Goal: Task Accomplishment & Management: Use online tool/utility

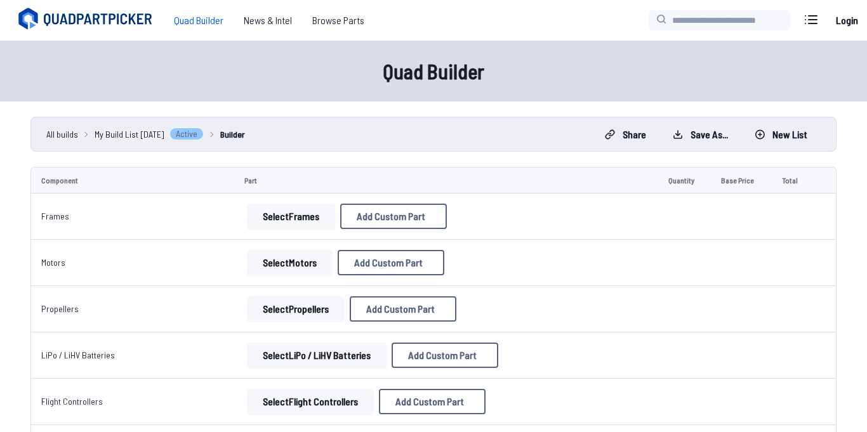
click at [298, 217] on button "Select Frames" at bounding box center [291, 216] width 88 height 25
click at [275, 222] on button "Select Frames" at bounding box center [291, 216] width 88 height 25
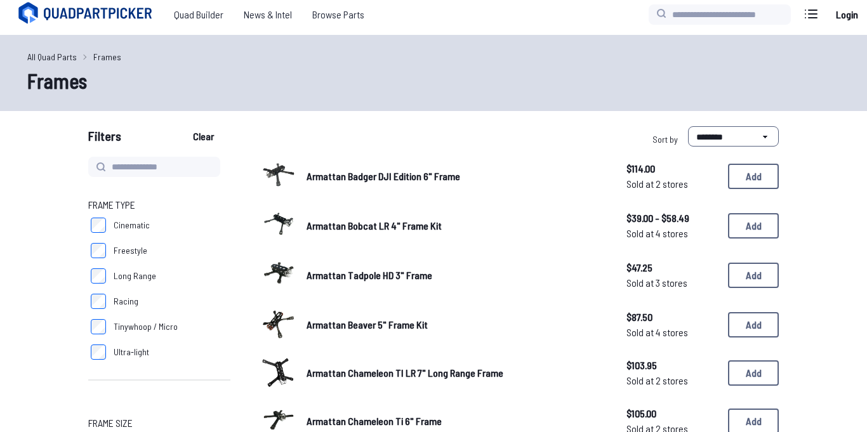
scroll to position [4, 0]
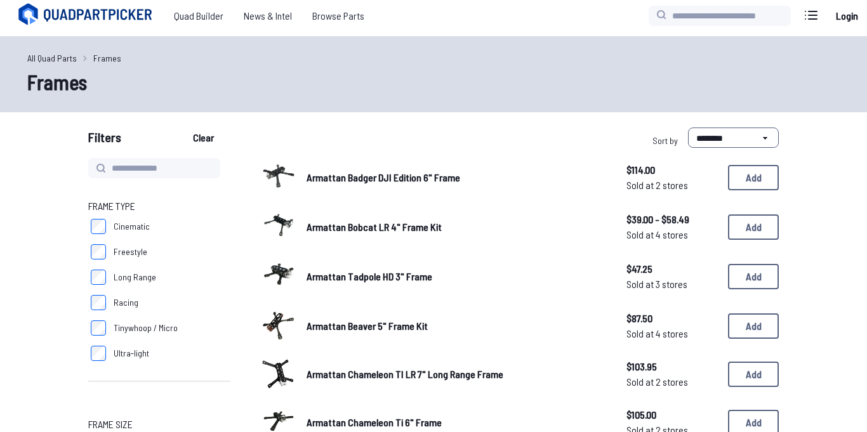
click at [267, 178] on img at bounding box center [279, 176] width 36 height 36
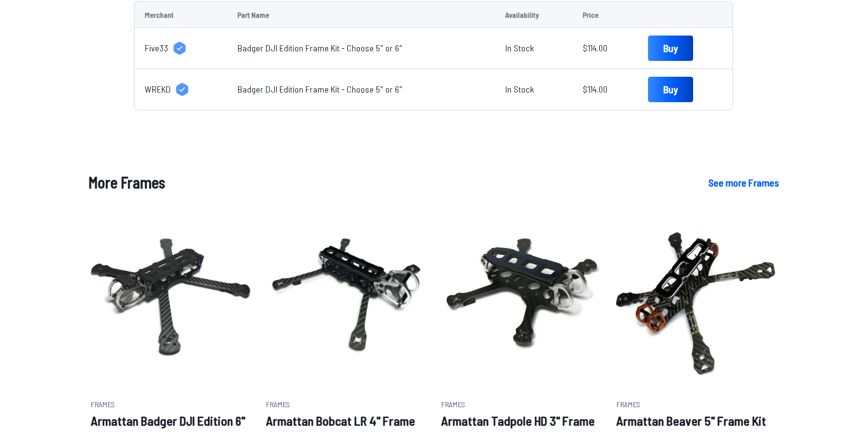
scroll to position [589, 0]
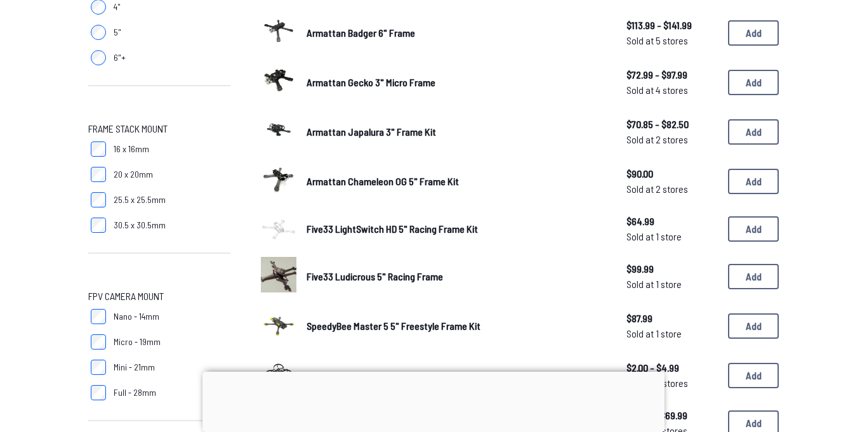
scroll to position [492, 0]
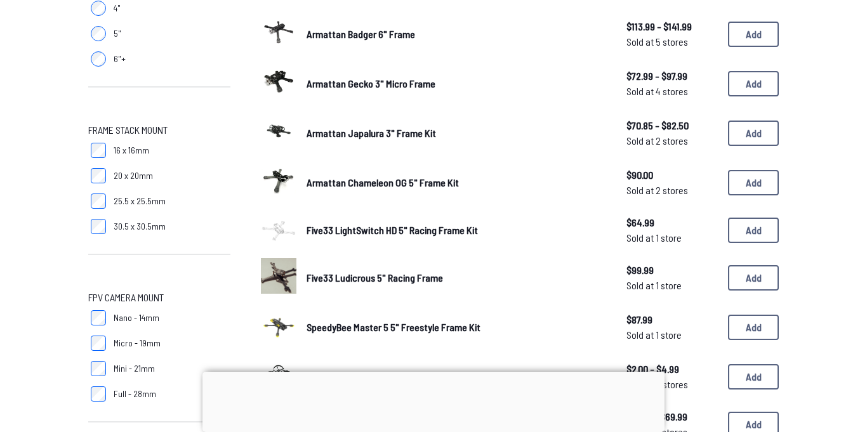
click at [271, 270] on img at bounding box center [279, 276] width 36 height 36
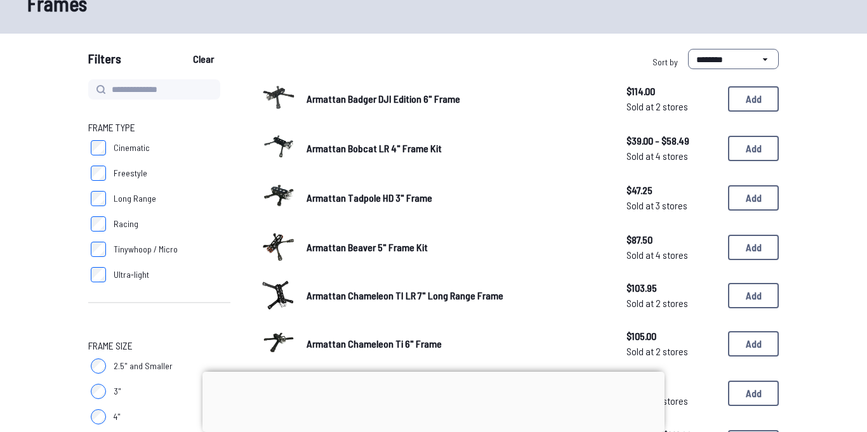
scroll to position [83, 0]
click at [282, 185] on img at bounding box center [279, 196] width 36 height 36
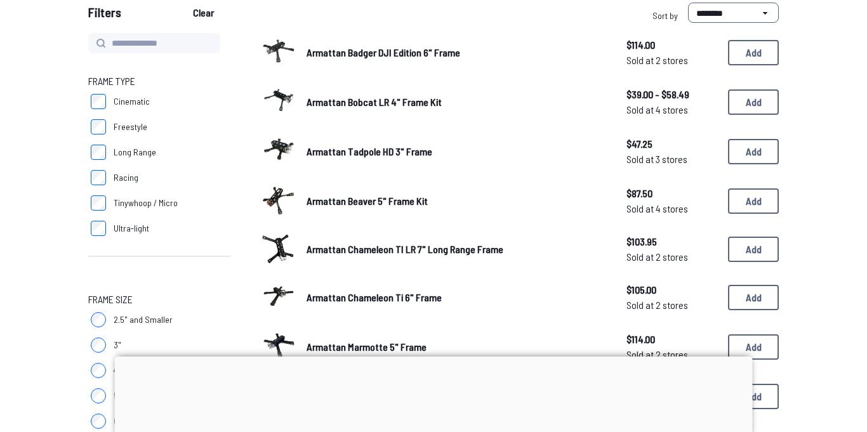
scroll to position [132, 0]
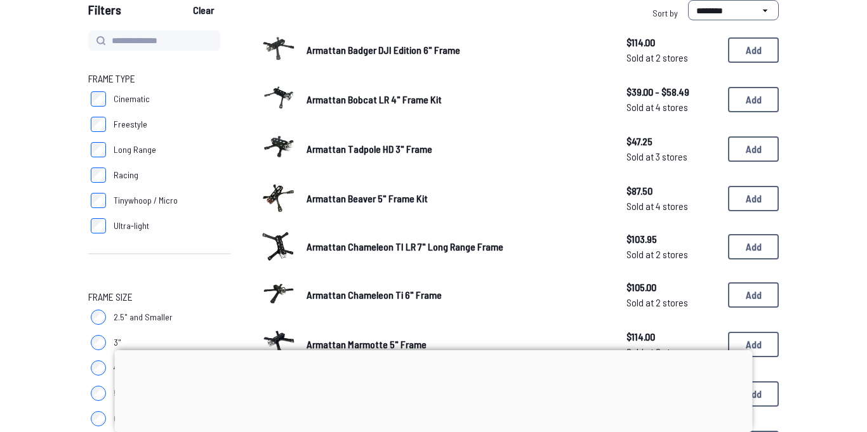
click at [286, 198] on img at bounding box center [279, 197] width 36 height 36
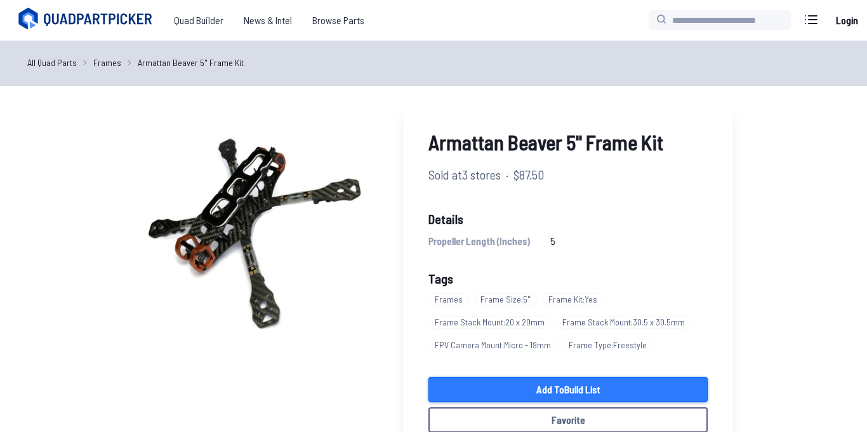
click at [552, 393] on link "Add to Build List" at bounding box center [568, 389] width 279 height 25
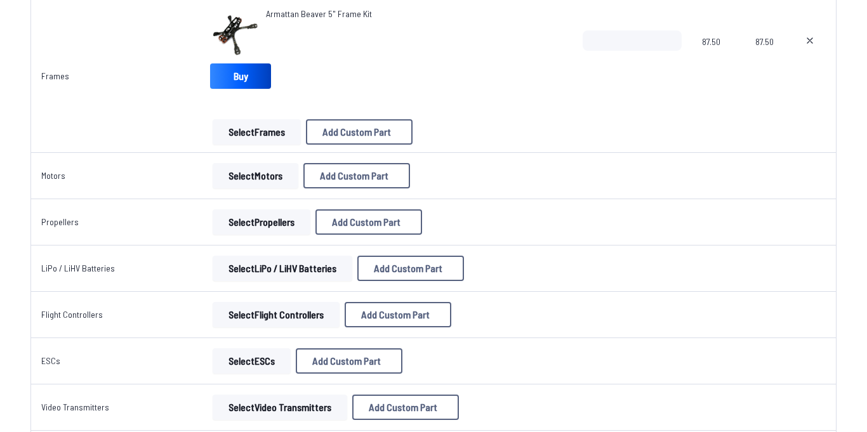
scroll to position [196, 0]
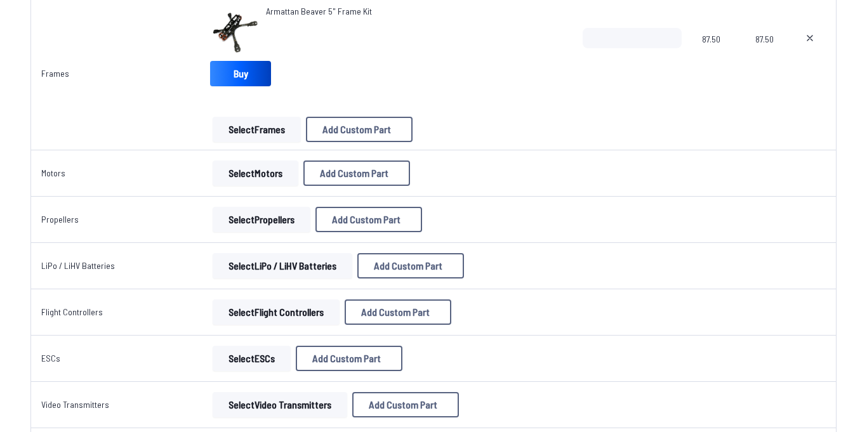
click at [265, 172] on button "Select Motors" at bounding box center [256, 173] width 86 height 25
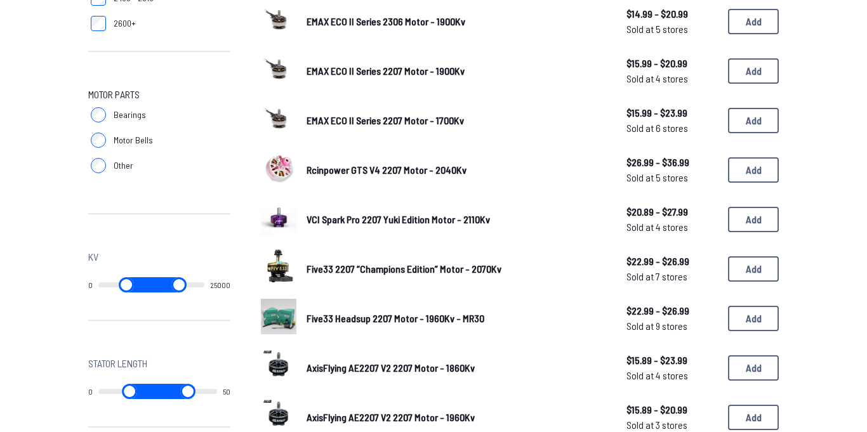
scroll to position [562, 0]
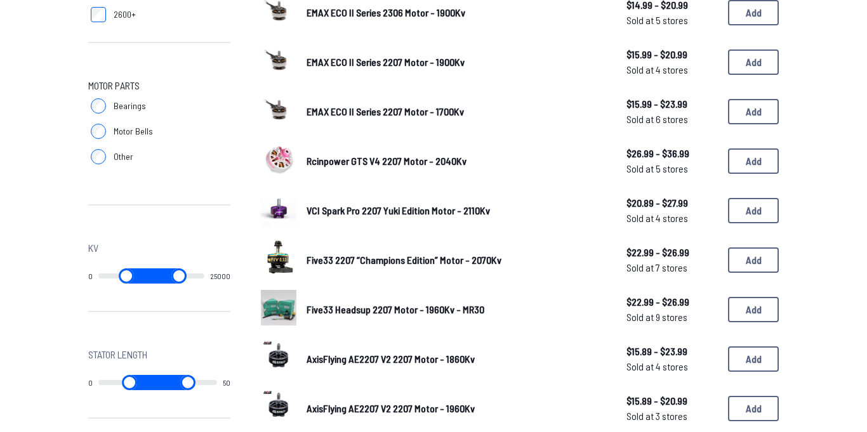
click at [277, 213] on img at bounding box center [279, 209] width 36 height 36
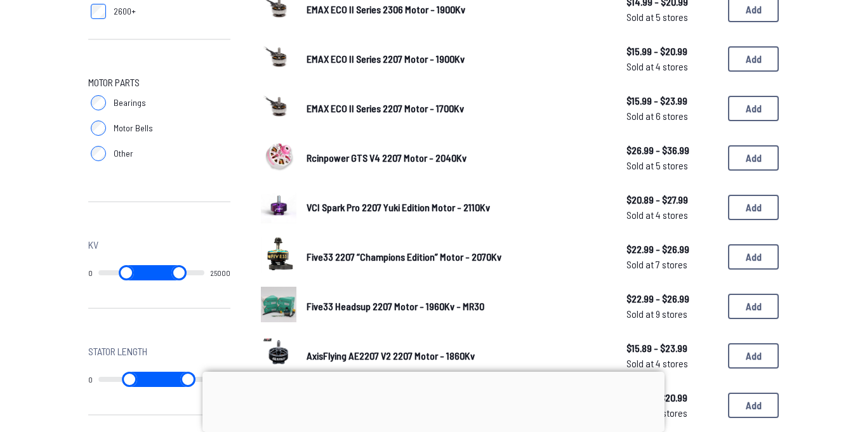
scroll to position [573, 0]
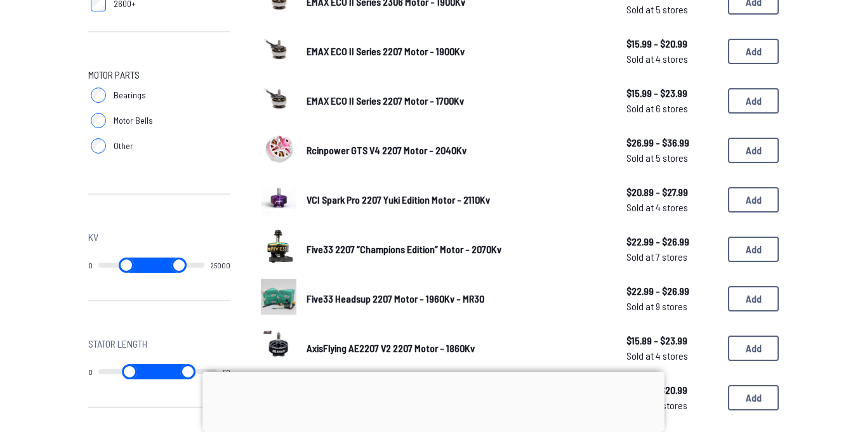
click at [295, 251] on img at bounding box center [279, 248] width 36 height 48
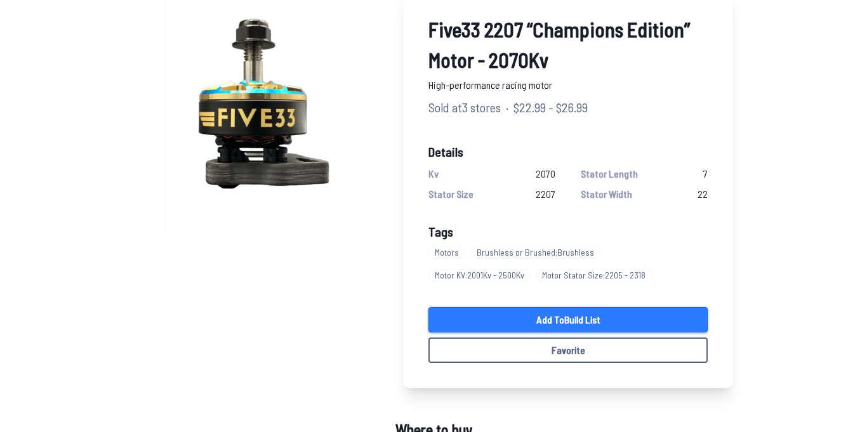
scroll to position [112, 0]
click at [472, 312] on link "Add to Build List" at bounding box center [568, 320] width 279 height 25
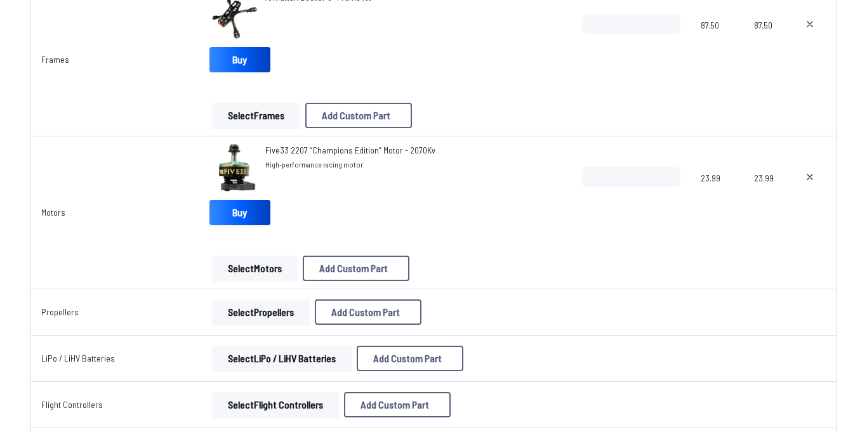
scroll to position [213, 0]
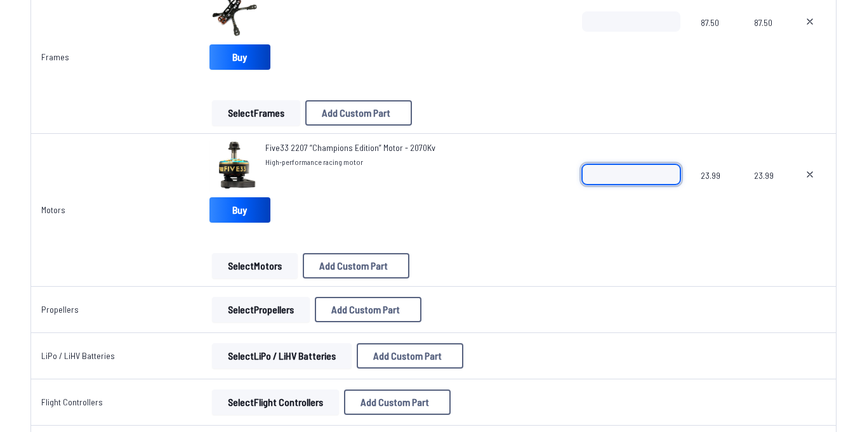
click at [640, 174] on input "*" at bounding box center [631, 174] width 98 height 20
click at [671, 170] on input "*" at bounding box center [631, 174] width 98 height 20
type input "*"
click at [671, 170] on input "*" at bounding box center [631, 174] width 98 height 20
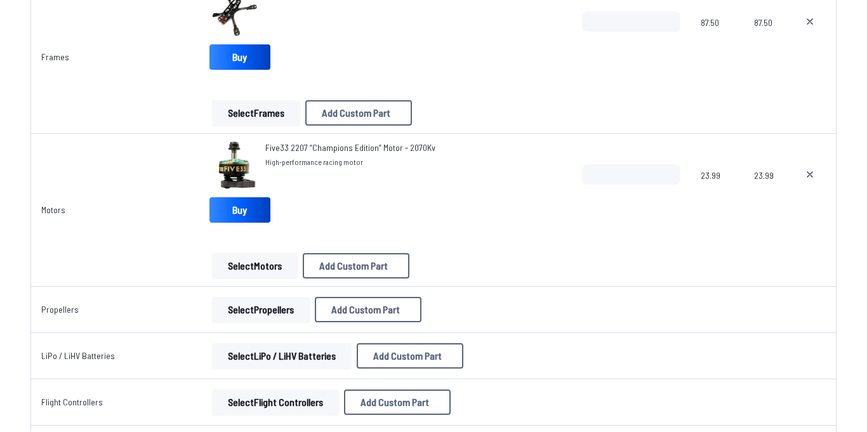
click at [588, 280] on td "*" at bounding box center [631, 210] width 119 height 153
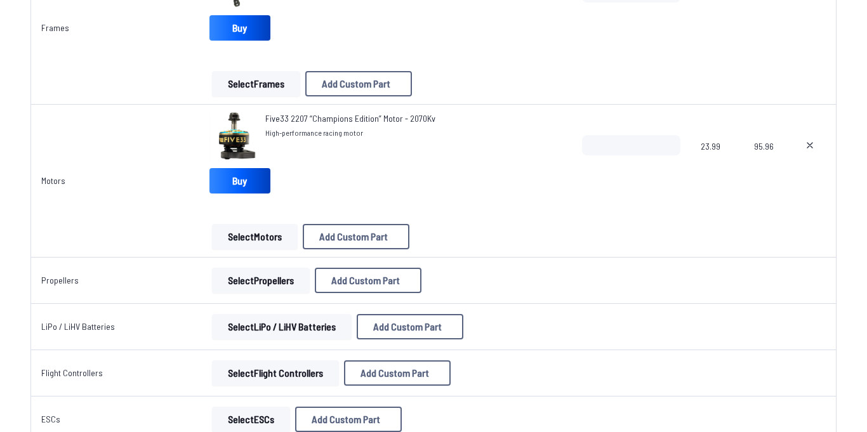
scroll to position [240, 0]
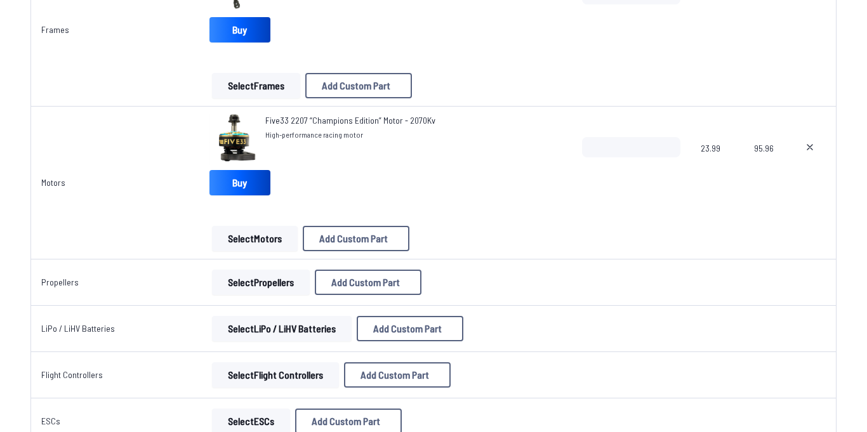
click at [278, 291] on button "Select Propellers" at bounding box center [261, 282] width 98 height 25
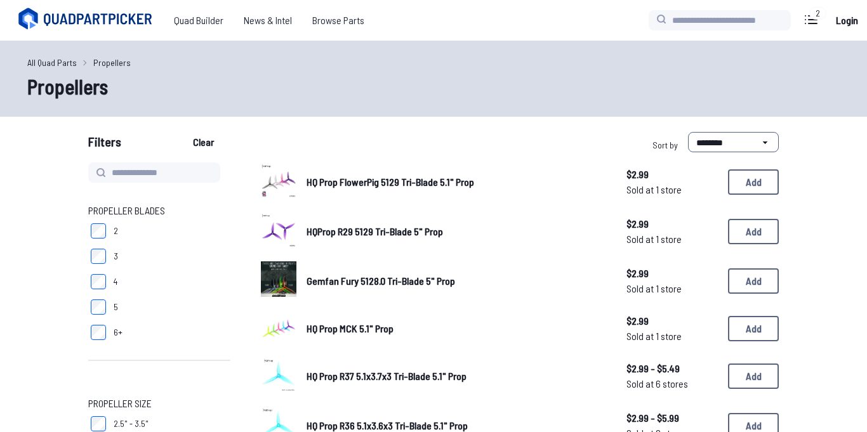
click at [283, 182] on img at bounding box center [279, 181] width 36 height 36
